Goal: Task Accomplishment & Management: Manage account settings

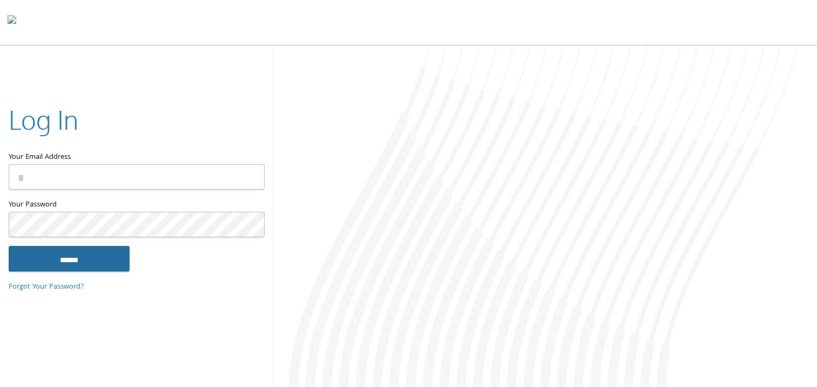
type input "**********"
click at [79, 257] on input "******" at bounding box center [69, 258] width 121 height 26
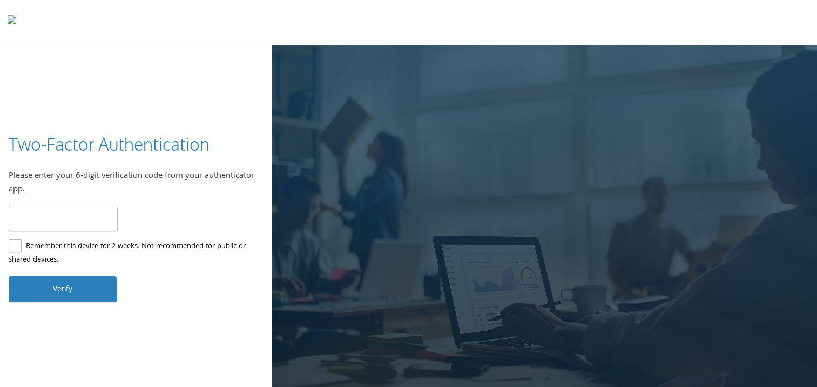
click at [63, 223] on input "number" at bounding box center [63, 218] width 109 height 25
type input "******"
